Goal: Task Accomplishment & Management: Manage account settings

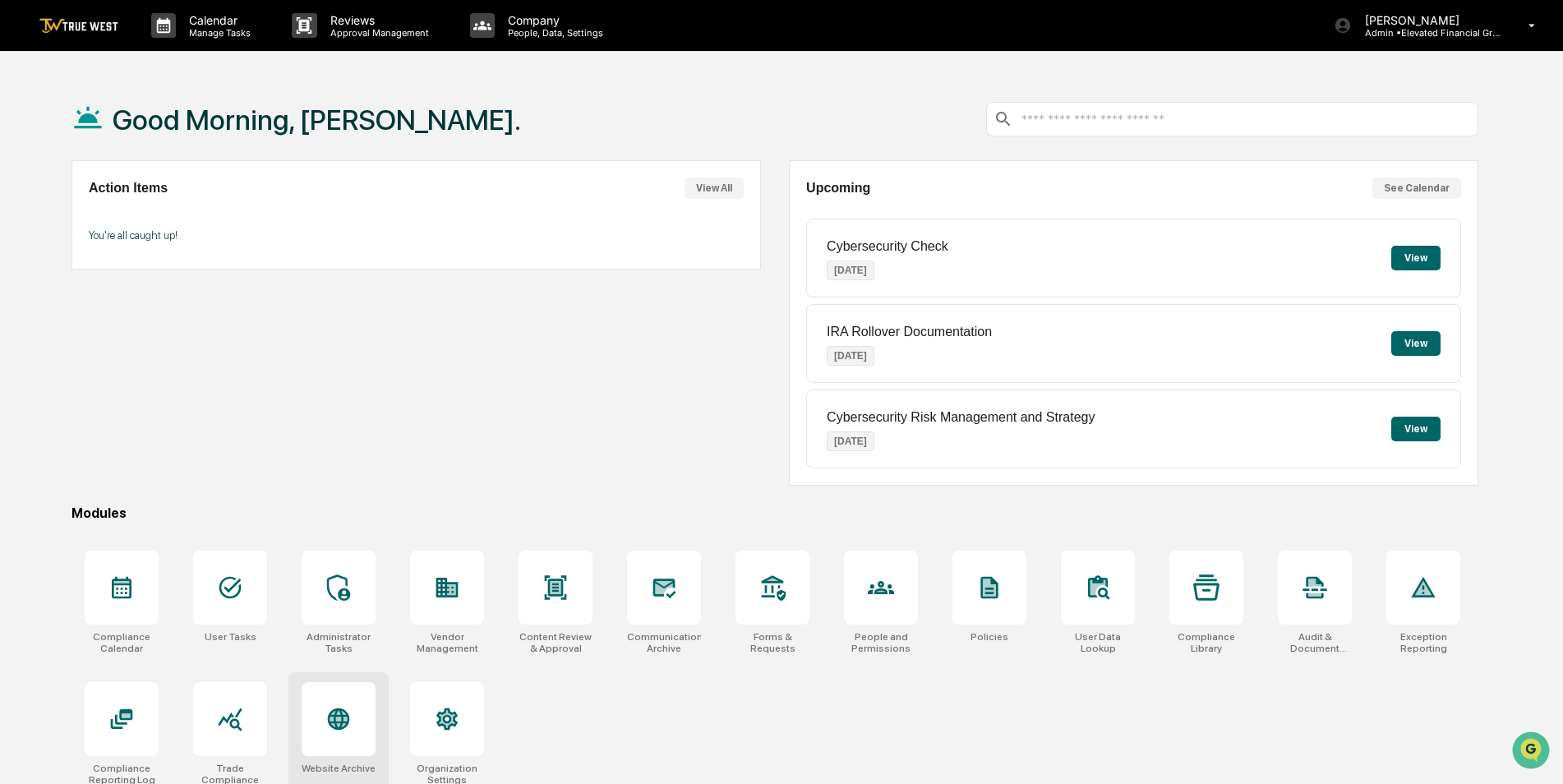
click at [336, 720] on icon at bounding box center [338, 719] width 17 height 17
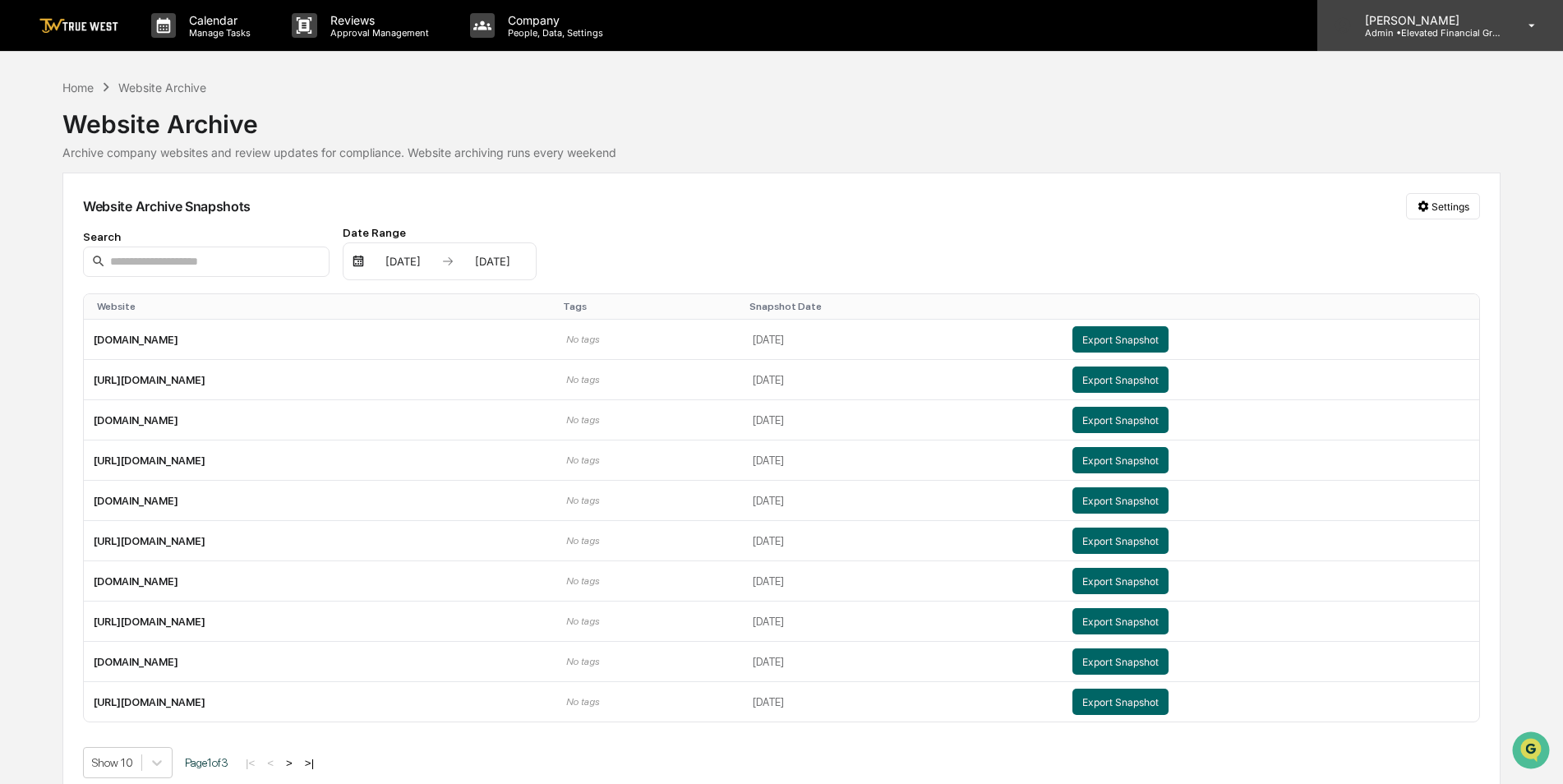
click at [1413, 31] on p "Admin • Elevated Financial Group" at bounding box center [1428, 33] width 153 height 11
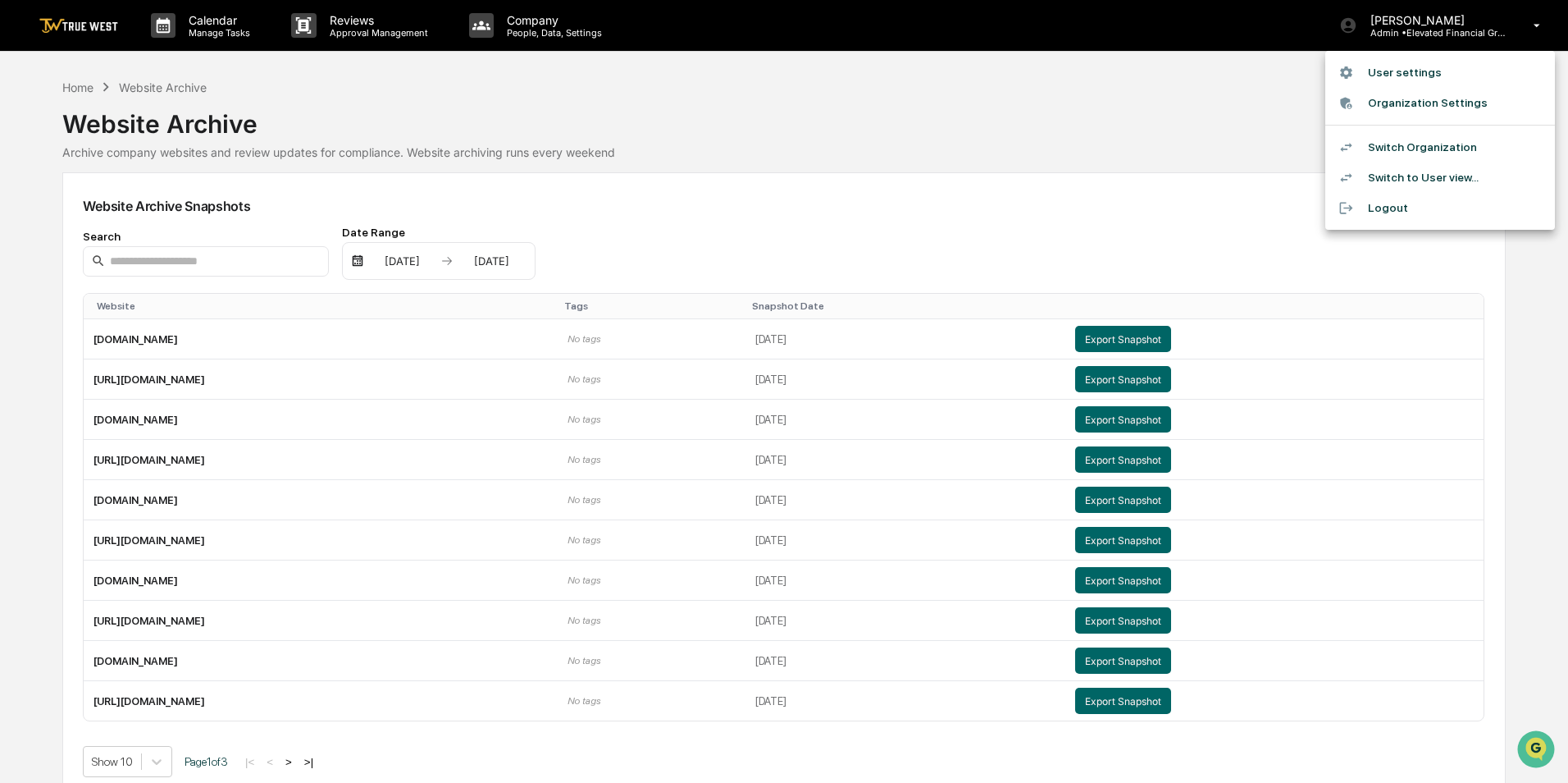
click at [1414, 138] on li "Switch Organization" at bounding box center [1440, 147] width 230 height 30
